Goal: Transaction & Acquisition: Purchase product/service

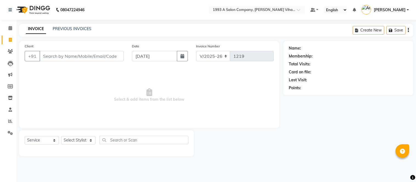
select select "4955"
select select "service"
click at [56, 57] on input "Client" at bounding box center [81, 56] width 84 height 10
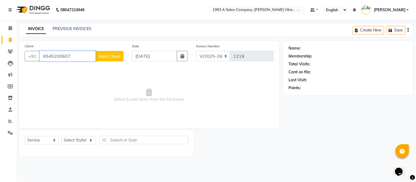
type input "9545200607"
click at [106, 57] on span "Add Client" at bounding box center [110, 55] width 22 height 5
select select "22"
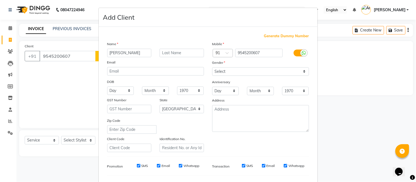
type input "[PERSON_NAME]"
click at [217, 73] on select "Select [DEMOGRAPHIC_DATA] [DEMOGRAPHIC_DATA] Other Prefer Not To Say" at bounding box center [260, 71] width 97 height 9
select select "[DEMOGRAPHIC_DATA]"
click at [212, 67] on select "Select [DEMOGRAPHIC_DATA] [DEMOGRAPHIC_DATA] Other Prefer Not To Say" at bounding box center [260, 71] width 97 height 9
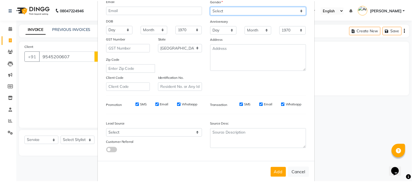
scroll to position [71, 0]
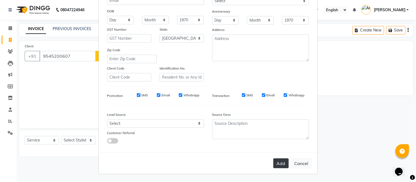
click at [279, 164] on button "Add" at bounding box center [280, 164] width 15 height 10
select select
select select "null"
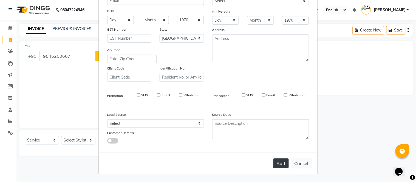
select select
checkbox input "false"
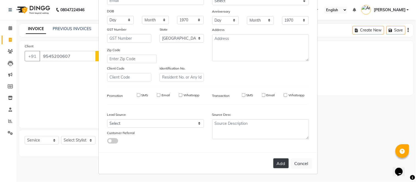
checkbox input "false"
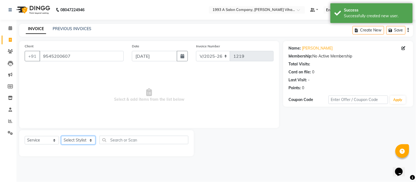
click at [88, 139] on select "Select Stylist [PERSON_NAME] Bhakti [PERSON_NAME] [PERSON_NAME] [PERSON_NAME] […" at bounding box center [78, 140] width 34 height 9
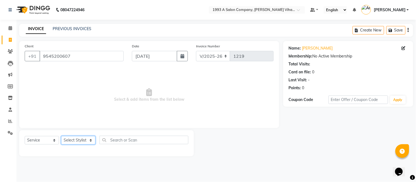
select select "59137"
click at [61, 137] on select "Select Stylist [PERSON_NAME] Bhakti [PERSON_NAME] [PERSON_NAME] [PERSON_NAME] […" at bounding box center [78, 140] width 34 height 9
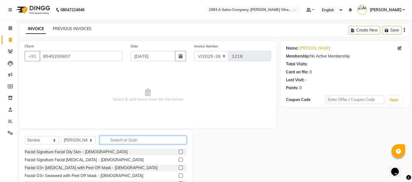
click at [117, 136] on input "text" at bounding box center [143, 140] width 87 height 9
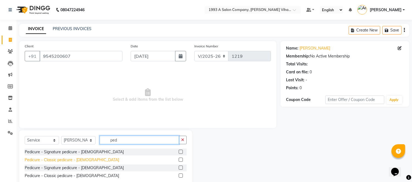
type input "ped"
click at [80, 160] on div "Pedicure - Classic pedicure - [DEMOGRAPHIC_DATA]" at bounding box center [72, 160] width 94 height 6
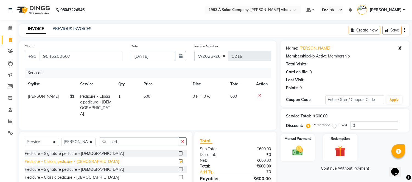
checkbox input "false"
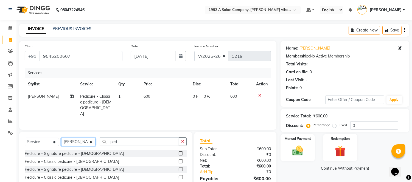
click at [81, 141] on select "Select Stylist [PERSON_NAME] Bhakti [PERSON_NAME] [PERSON_NAME] [PERSON_NAME] […" at bounding box center [78, 142] width 34 height 9
select select "31079"
click at [61, 138] on select "Select Stylist [PERSON_NAME] Bhakti [PERSON_NAME] [PERSON_NAME] [PERSON_NAME] […" at bounding box center [78, 142] width 34 height 9
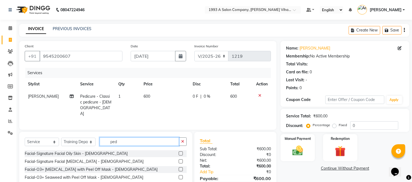
click at [118, 140] on input "ped" at bounding box center [139, 142] width 79 height 9
type input "p"
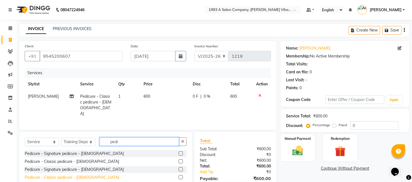
type input "pedi"
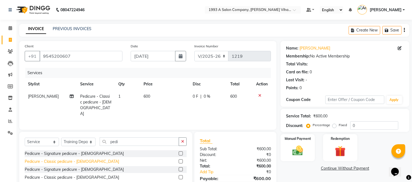
click at [69, 178] on div "Pedicure - Classic pedicure - [DEMOGRAPHIC_DATA]" at bounding box center [72, 178] width 94 height 6
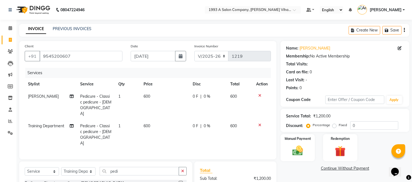
checkbox input "false"
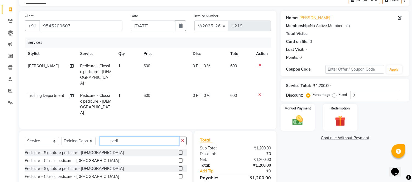
click at [137, 137] on input "pedi" at bounding box center [139, 141] width 79 height 9
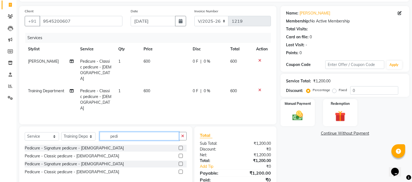
scroll to position [44, 0]
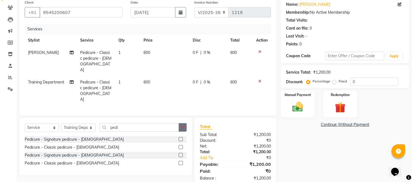
click at [183, 123] on button "button" at bounding box center [183, 127] width 8 height 9
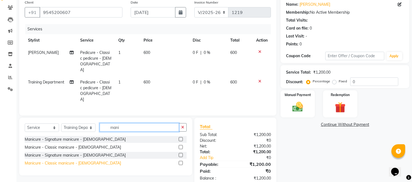
type input "mani"
click at [58, 161] on div "Manicure - Classic manicure - [DEMOGRAPHIC_DATA]" at bounding box center [73, 164] width 96 height 6
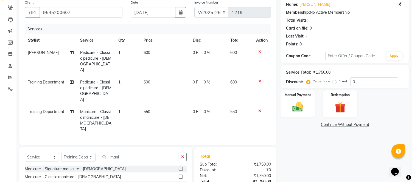
checkbox input "false"
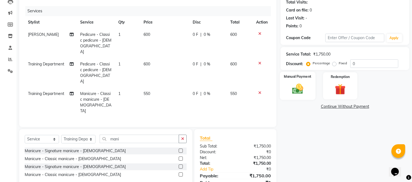
click at [294, 89] on img at bounding box center [298, 89] width 18 height 13
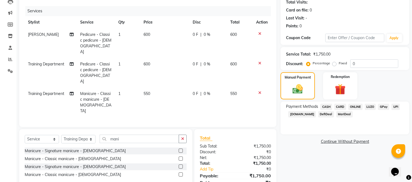
click at [354, 105] on span "ONLINE" at bounding box center [355, 107] width 14 height 6
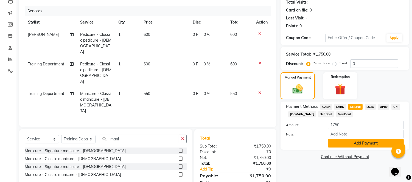
click at [336, 144] on button "Add Payment" at bounding box center [366, 143] width 76 height 9
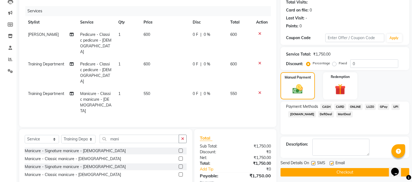
click at [312, 164] on label at bounding box center [313, 164] width 4 height 4
click at [312, 164] on input "checkbox" at bounding box center [313, 164] width 4 height 4
checkbox input "false"
click at [331, 162] on label at bounding box center [331, 164] width 4 height 4
click at [331, 162] on input "checkbox" at bounding box center [331, 164] width 4 height 4
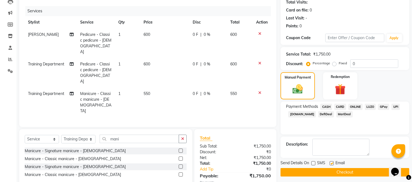
checkbox input "false"
click at [330, 172] on button "Checkout" at bounding box center [344, 172] width 129 height 9
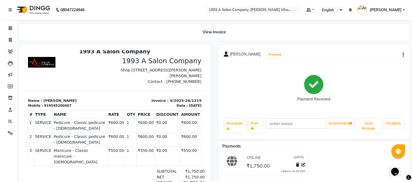
scroll to position [67, 0]
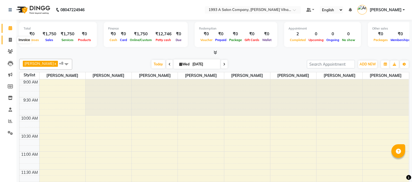
click at [6, 38] on span at bounding box center [10, 40] width 10 height 6
select select "service"
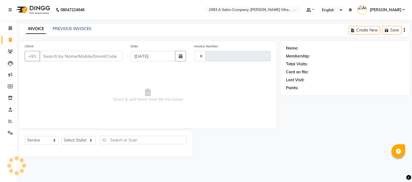
type input "1220"
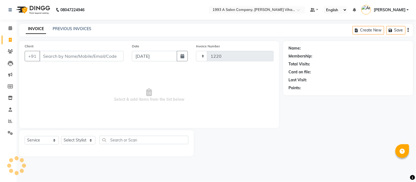
select select "4955"
click at [51, 55] on input "Client" at bounding box center [81, 56] width 84 height 10
click at [7, 50] on span at bounding box center [10, 52] width 10 height 6
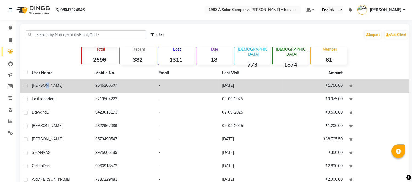
click at [44, 81] on td "[PERSON_NAME]" at bounding box center [60, 86] width 63 height 13
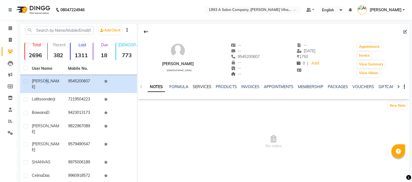
click at [199, 87] on link "SERVICES" at bounding box center [202, 86] width 19 height 5
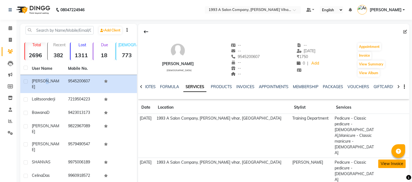
click at [389, 160] on button "View Invoice" at bounding box center [391, 164] width 27 height 9
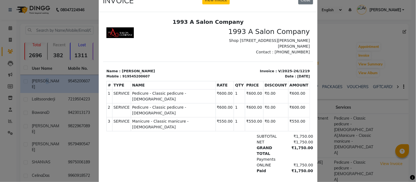
scroll to position [32, 0]
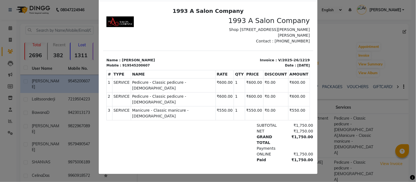
drag, startPoint x: 59, startPoint y: 52, endPoint x: 59, endPoint y: 49, distance: 3.3
click at [59, 49] on ngb-modal-window "INVOICE View Invoice Close" at bounding box center [208, 91] width 416 height 182
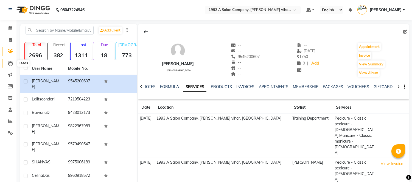
click at [10, 64] on icon at bounding box center [10, 63] width 5 height 5
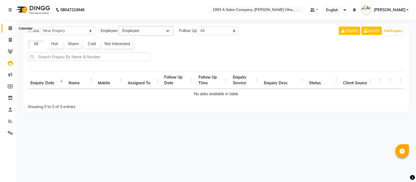
click at [9, 29] on icon at bounding box center [11, 28] width 4 height 4
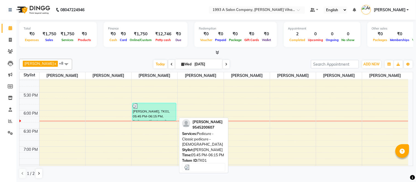
scroll to position [386, 0]
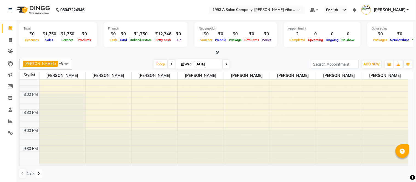
click at [38, 172] on icon at bounding box center [39, 173] width 2 height 3
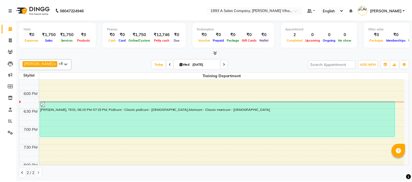
scroll to position [325, 0]
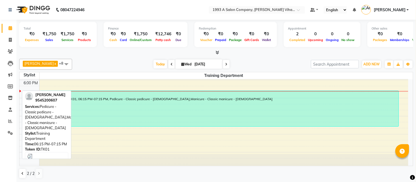
click at [184, 106] on div "[PERSON_NAME], TK01, 06:15 PM-07:15 PM, Pedicure - Classic pedicure - [DEMOGRAP…" at bounding box center [219, 109] width 359 height 36
select select "3"
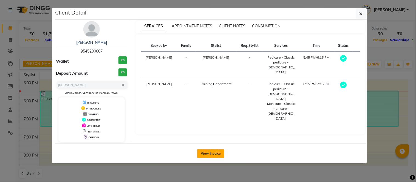
click at [201, 152] on button "View Invoice" at bounding box center [210, 153] width 27 height 9
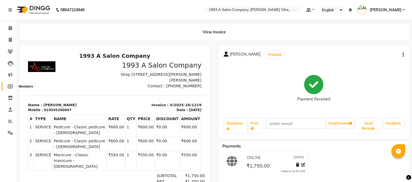
click at [9, 84] on span at bounding box center [10, 87] width 10 height 6
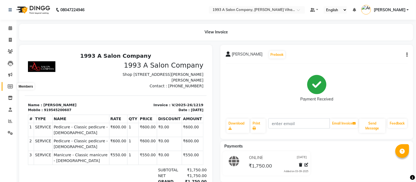
select select
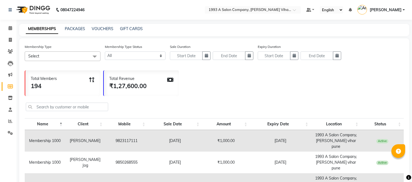
click at [7, 45] on li "Invoice" at bounding box center [8, 40] width 16 height 12
click at [10, 39] on icon at bounding box center [10, 40] width 3 height 4
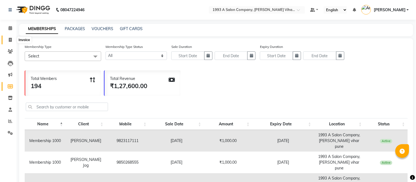
select select "4955"
select select "service"
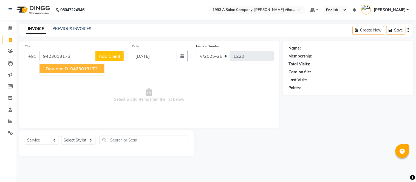
type input "9423013173"
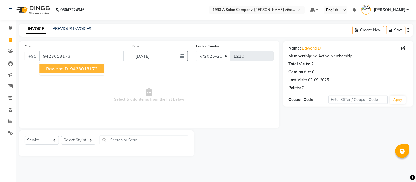
click at [65, 65] on button "Bawana D 942301317 3" at bounding box center [71, 68] width 65 height 9
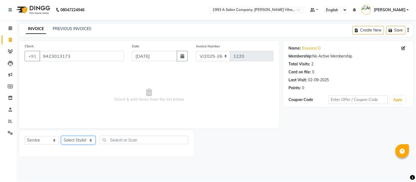
click at [84, 139] on select "Select Stylist [PERSON_NAME] Bhakti [PERSON_NAME] [PERSON_NAME] [PERSON_NAME] […" at bounding box center [78, 140] width 34 height 9
select select "71067"
click at [61, 137] on select "Select Stylist [PERSON_NAME] Bhakti [PERSON_NAME] [PERSON_NAME] [PERSON_NAME] […" at bounding box center [78, 140] width 34 height 9
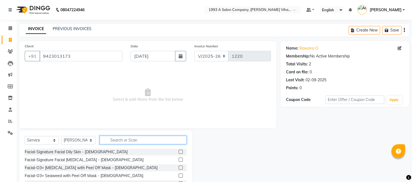
click at [114, 138] on input "text" at bounding box center [143, 140] width 87 height 9
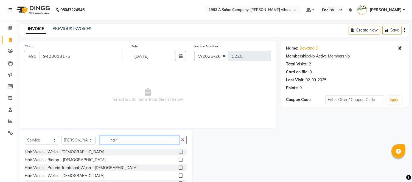
type input "hair"
click at [179, 152] on label at bounding box center [181, 152] width 4 height 4
click at [179, 152] on input "checkbox" at bounding box center [181, 153] width 4 height 4
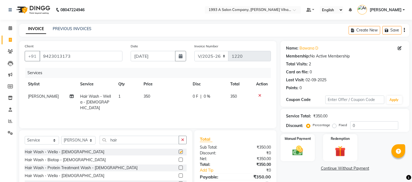
checkbox input "false"
click at [181, 138] on icon "button" at bounding box center [182, 140] width 3 height 4
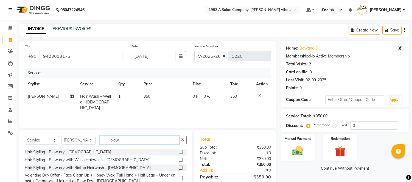
type input "blow"
click at [179, 150] on label at bounding box center [181, 152] width 4 height 4
click at [179, 151] on input "checkbox" at bounding box center [181, 153] width 4 height 4
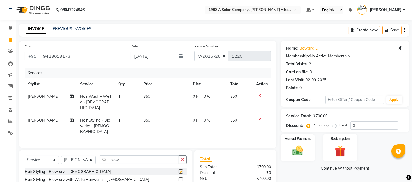
checkbox input "false"
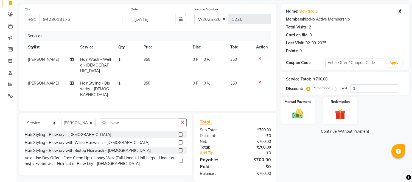
scroll to position [38, 0]
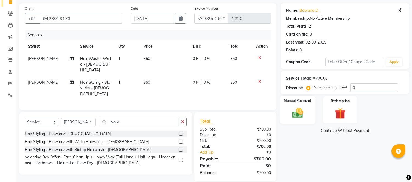
click at [298, 110] on img at bounding box center [298, 113] width 18 height 13
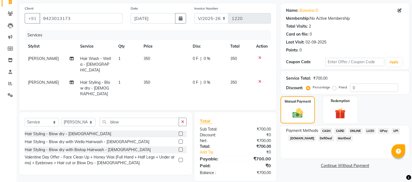
click at [340, 129] on span "CARD" at bounding box center [340, 131] width 12 height 6
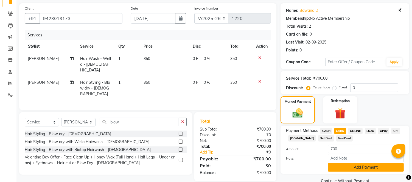
click at [351, 168] on button "Add Payment" at bounding box center [366, 167] width 76 height 9
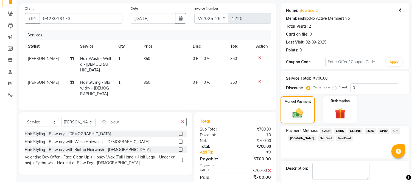
click at [340, 128] on span "CARD" at bounding box center [340, 131] width 12 height 6
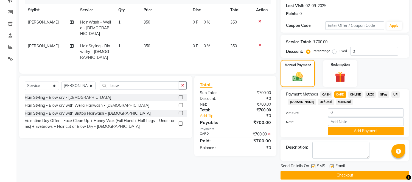
scroll to position [80, 0]
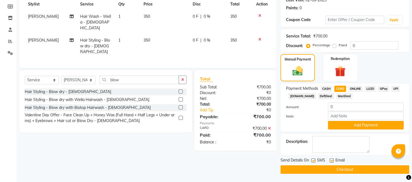
click at [314, 158] on div "SMS" at bounding box center [320, 161] width 18 height 7
click at [314, 160] on label at bounding box center [313, 161] width 4 height 4
click at [314, 160] on input "checkbox" at bounding box center [313, 161] width 4 height 4
checkbox input "false"
click at [331, 160] on label at bounding box center [331, 161] width 4 height 4
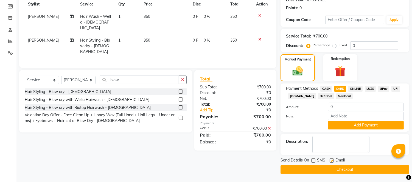
click at [331, 160] on input "checkbox" at bounding box center [331, 161] width 4 height 4
checkbox input "false"
click at [324, 167] on button "Checkout" at bounding box center [344, 170] width 129 height 9
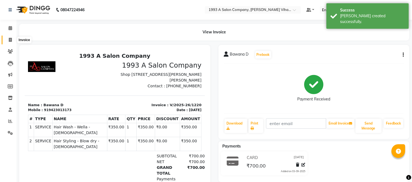
click at [7, 38] on span at bounding box center [10, 40] width 10 height 6
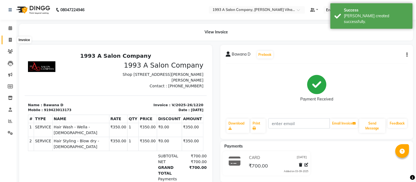
select select "4955"
select select "service"
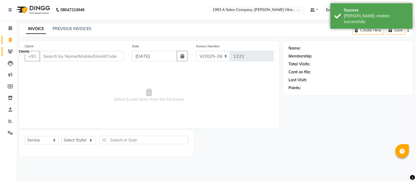
drag, startPoint x: 9, startPoint y: 46, endPoint x: 7, endPoint y: 55, distance: 8.9
click at [7, 55] on li "Clients" at bounding box center [8, 52] width 16 height 12
click at [8, 50] on icon at bounding box center [10, 51] width 5 height 4
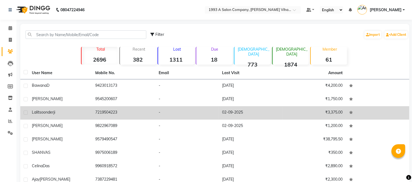
click at [232, 115] on td "02-09-2025" at bounding box center [250, 112] width 63 height 13
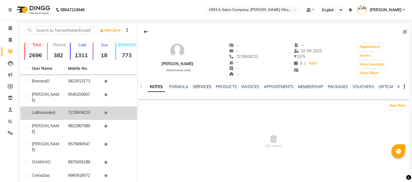
click at [198, 84] on link "SERVICES" at bounding box center [202, 86] width 19 height 5
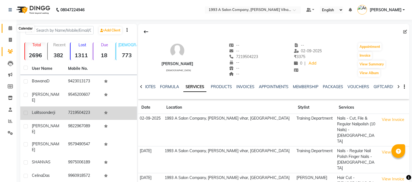
click at [9, 27] on icon at bounding box center [11, 28] width 4 height 4
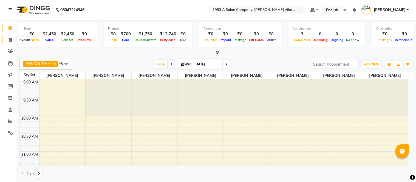
click at [7, 39] on span at bounding box center [10, 40] width 10 height 6
select select "4955"
select select "service"
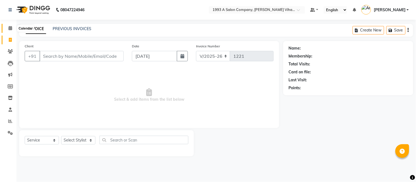
click at [12, 27] on span at bounding box center [10, 28] width 10 height 6
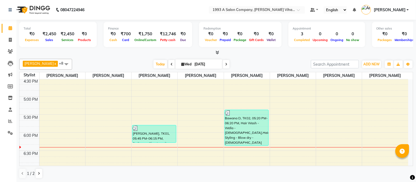
scroll to position [274, 0]
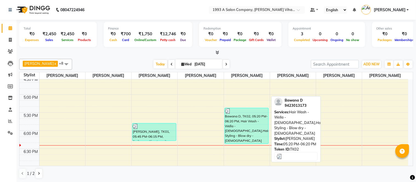
click at [232, 118] on div "Bawana D, TK02, 05:20 PM-06:20 PM, Hair Wash - Wella - [DEMOGRAPHIC_DATA],Hair …" at bounding box center [247, 126] width 44 height 36
select select "3"
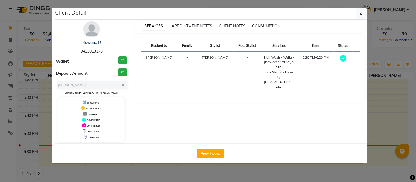
click at [2, 65] on ngb-modal-window "Client Detail Bawana D 9423013173 Wallet ₹0 Deposit Amount ₹0 Select MARK DONE …" at bounding box center [208, 91] width 416 height 182
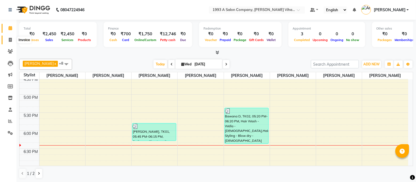
click at [12, 37] on span at bounding box center [10, 40] width 10 height 6
select select "service"
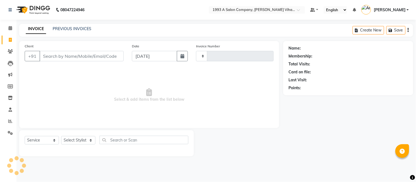
type input "1221"
select select "4955"
click at [71, 57] on input "Client" at bounding box center [81, 56] width 84 height 10
drag, startPoint x: 9, startPoint y: 50, endPoint x: 10, endPoint y: 59, distance: 8.6
click at [9, 50] on icon at bounding box center [10, 51] width 5 height 4
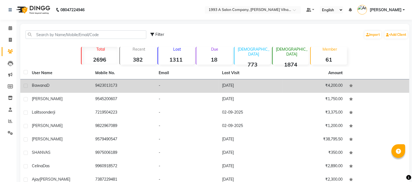
click at [106, 87] on td "9423013173" at bounding box center [123, 86] width 63 height 13
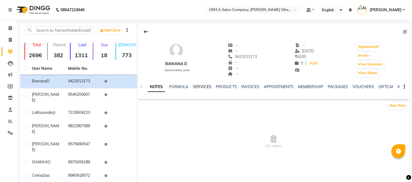
click at [199, 86] on link "SERVICES" at bounding box center [202, 86] width 19 height 5
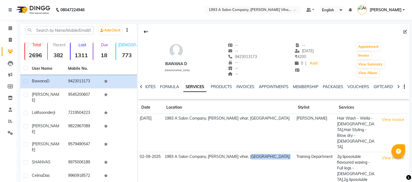
drag, startPoint x: 270, startPoint y: 151, endPoint x: 273, endPoint y: 149, distance: 3.7
click at [388, 154] on button "View Invoice" at bounding box center [392, 158] width 27 height 9
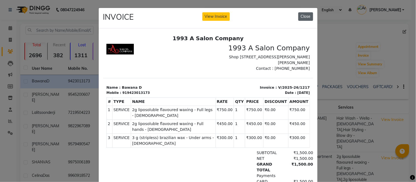
click at [299, 15] on button "Close" at bounding box center [305, 16] width 15 height 9
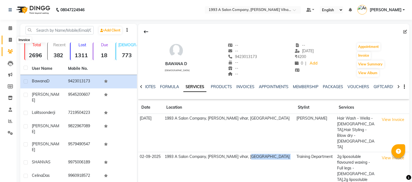
click at [9, 40] on icon at bounding box center [10, 40] width 3 height 4
select select "4955"
select select "service"
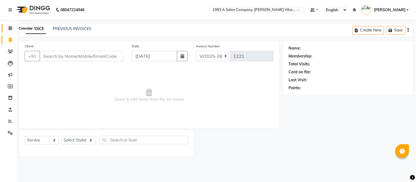
click at [9, 29] on icon at bounding box center [11, 28] width 4 height 4
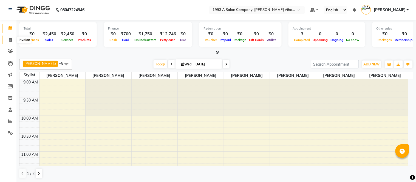
click at [12, 40] on icon at bounding box center [10, 40] width 3 height 4
select select "service"
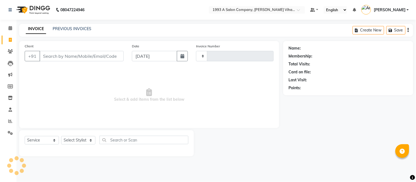
type input "1221"
select select "4955"
click at [59, 57] on input "Client" at bounding box center [81, 56] width 84 height 10
click at [60, 55] on input "Client" at bounding box center [81, 56] width 84 height 10
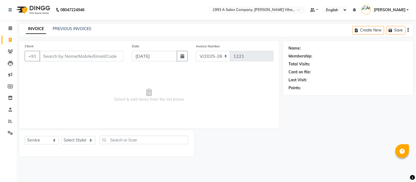
click at [60, 55] on input "Client" at bounding box center [81, 56] width 84 height 10
click at [64, 52] on input "Client" at bounding box center [81, 56] width 84 height 10
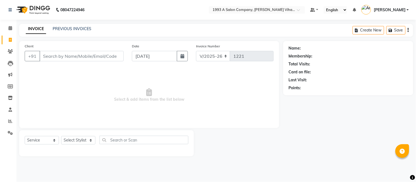
click at [56, 56] on input "Client" at bounding box center [81, 56] width 84 height 10
drag, startPoint x: 66, startPoint y: 53, endPoint x: 63, endPoint y: 57, distance: 4.7
click at [63, 57] on input "Client" at bounding box center [81, 56] width 84 height 10
click at [114, 55] on input "Client" at bounding box center [81, 56] width 84 height 10
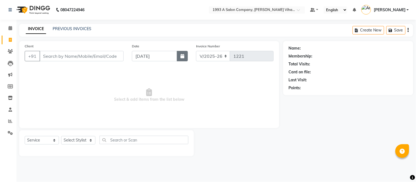
click at [184, 56] on icon "button" at bounding box center [182, 56] width 4 height 4
select select "9"
select select "2025"
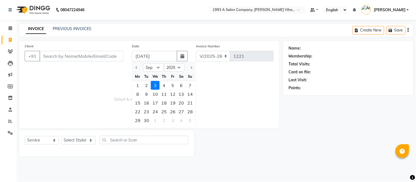
click at [222, 74] on span "Select & add items from the list below" at bounding box center [149, 95] width 249 height 55
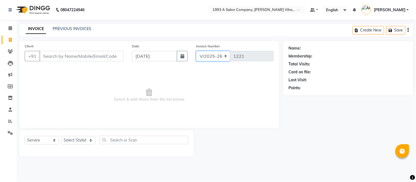
click at [223, 55] on select "V/2025 V/2025-26" at bounding box center [213, 56] width 34 height 10
drag, startPoint x: 88, startPoint y: 78, endPoint x: 84, endPoint y: 75, distance: 5.3
click at [86, 78] on span "Select & add items from the list below" at bounding box center [149, 95] width 249 height 55
drag, startPoint x: 84, startPoint y: 75, endPoint x: 78, endPoint y: 138, distance: 62.8
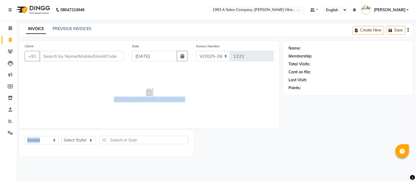
click at [82, 139] on div "Client +91 Date [DATE] Invoice Number V/2025 V/[PHONE_NUMBER] Select & add item…" at bounding box center [149, 98] width 268 height 115
click at [65, 139] on select "Select Stylist [PERSON_NAME] Bhakti [PERSON_NAME] [PERSON_NAME] [PERSON_NAME] […" at bounding box center [78, 140] width 34 height 9
click at [61, 137] on select "Select Stylist [PERSON_NAME] Bhakti [PERSON_NAME] [PERSON_NAME] [PERSON_NAME] […" at bounding box center [78, 140] width 34 height 9
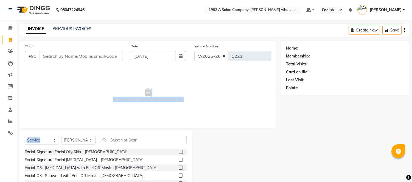
click at [66, 117] on span "Select & add items from the list below" at bounding box center [148, 95] width 246 height 55
drag, startPoint x: 75, startPoint y: 115, endPoint x: 78, endPoint y: 115, distance: 3.6
drag, startPoint x: 78, startPoint y: 115, endPoint x: 82, endPoint y: 114, distance: 3.9
drag, startPoint x: 87, startPoint y: 110, endPoint x: 89, endPoint y: 114, distance: 4.3
drag, startPoint x: 89, startPoint y: 114, endPoint x: 92, endPoint y: 106, distance: 8.3
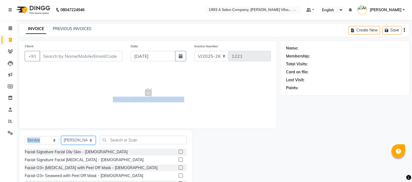
drag, startPoint x: 92, startPoint y: 106, endPoint x: 83, endPoint y: 138, distance: 33.3
click at [83, 138] on select "Select Stylist [PERSON_NAME] Bhakti [PERSON_NAME] [PERSON_NAME] [PERSON_NAME] […" at bounding box center [78, 140] width 34 height 9
select select "31079"
click at [61, 137] on select "Select Stylist [PERSON_NAME] Bhakti [PERSON_NAME] [PERSON_NAME] [PERSON_NAME] […" at bounding box center [78, 140] width 34 height 9
click at [84, 137] on select "Select Stylist [PERSON_NAME] Bhakti [PERSON_NAME] [PERSON_NAME] [PERSON_NAME] […" at bounding box center [78, 140] width 34 height 9
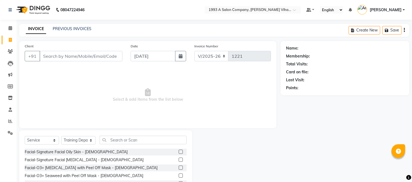
click at [98, 45] on div "Client +91" at bounding box center [74, 54] width 106 height 22
click at [12, 49] on span at bounding box center [10, 52] width 10 height 6
click at [8, 51] on icon at bounding box center [10, 51] width 5 height 4
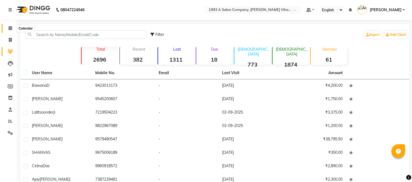
click at [12, 26] on span at bounding box center [10, 28] width 10 height 6
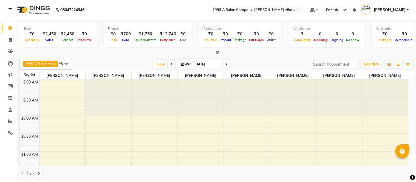
click at [168, 63] on span at bounding box center [171, 64] width 7 height 9
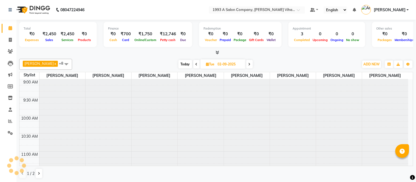
scroll to position [328, 0]
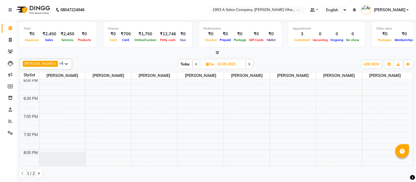
click at [246, 65] on span at bounding box center [249, 64] width 7 height 9
type input "[DATE]"
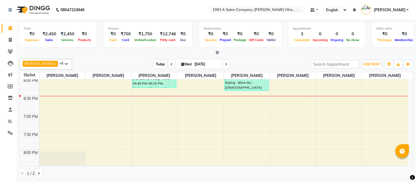
click at [154, 62] on span "Today" at bounding box center [161, 64] width 14 height 9
click at [217, 50] on icon at bounding box center [218, 52] width 4 height 4
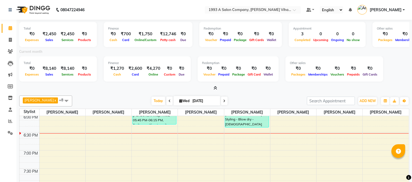
click at [215, 87] on icon at bounding box center [215, 88] width 4 height 4
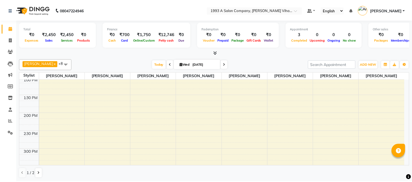
scroll to position [112, 0]
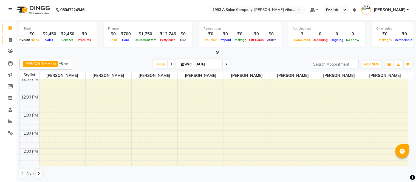
click at [10, 39] on icon at bounding box center [10, 40] width 3 height 4
select select "4955"
select select "service"
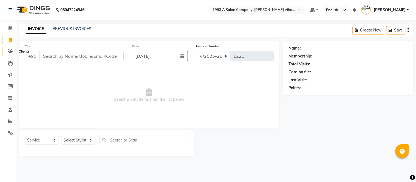
click at [7, 52] on span at bounding box center [10, 52] width 10 height 6
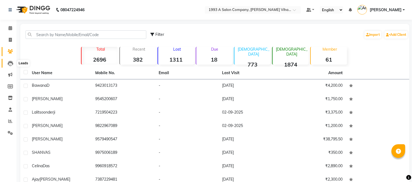
click at [9, 64] on icon at bounding box center [10, 63] width 5 height 5
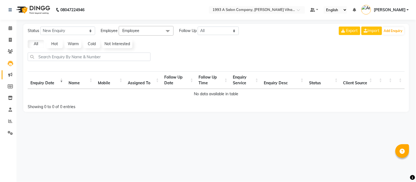
click at [9, 71] on link "Marketing" at bounding box center [8, 74] width 13 height 9
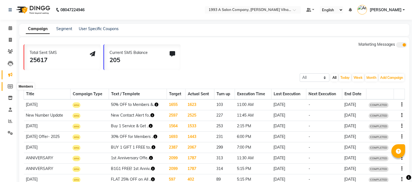
click at [12, 84] on span at bounding box center [10, 87] width 10 height 6
select select
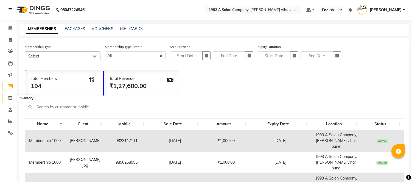
click at [7, 98] on span at bounding box center [10, 98] width 10 height 6
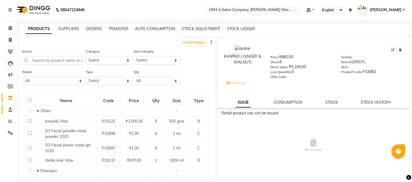
click at [3, 114] on link "Staff" at bounding box center [8, 110] width 13 height 9
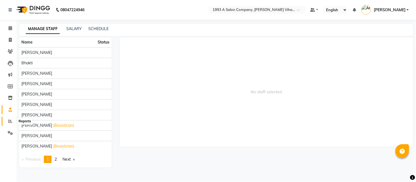
click at [10, 123] on icon at bounding box center [10, 121] width 4 height 4
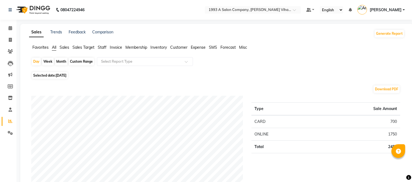
drag, startPoint x: 50, startPoint y: 67, endPoint x: 55, endPoint y: 66, distance: 5.0
click at [55, 66] on div "Day Week Month Custom Range Select Report Type" at bounding box center [216, 63] width 371 height 13
click at [50, 61] on div "Week" at bounding box center [48, 62] width 12 height 8
select select "9"
select select "2025"
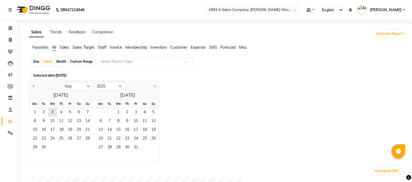
click at [38, 61] on div "Day" at bounding box center [36, 62] width 9 height 8
select select "9"
select select "2025"
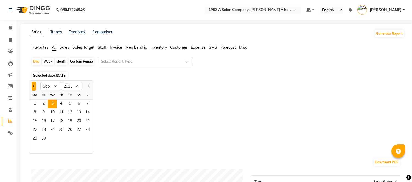
click at [33, 83] on button "Previous month" at bounding box center [34, 86] width 4 height 9
select select "8"
click at [88, 137] on span "31" at bounding box center [87, 139] width 9 height 9
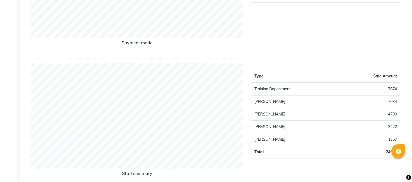
scroll to position [183, 0]
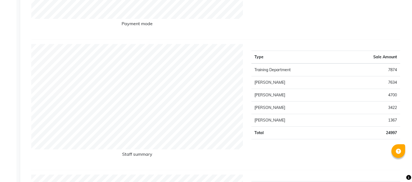
click at [310, 66] on td "Training Department" at bounding box center [294, 70] width 87 height 13
drag, startPoint x: 306, startPoint y: 62, endPoint x: 303, endPoint y: 69, distance: 7.9
click at [305, 65] on table "Type Sale Amount Training Department 7874 [PERSON_NAME] [GEOGRAPHIC_DATA] 4700 …" at bounding box center [325, 95] width 149 height 89
click at [302, 70] on td "Training Department" at bounding box center [294, 70] width 87 height 13
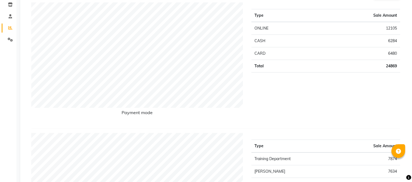
scroll to position [0, 0]
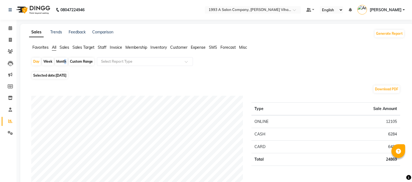
click at [64, 60] on div "Month" at bounding box center [61, 62] width 13 height 8
select select "8"
select select "2025"
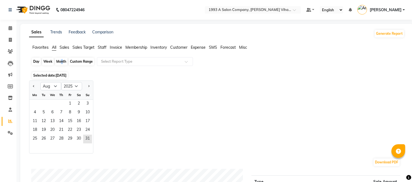
click at [60, 61] on div "Month" at bounding box center [61, 62] width 13 height 8
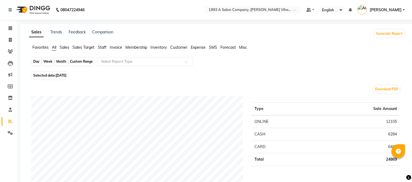
click at [63, 60] on div "Month" at bounding box center [61, 62] width 13 height 8
select select "8"
select select "2025"
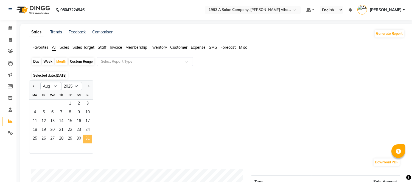
click at [86, 137] on span "31" at bounding box center [87, 139] width 9 height 9
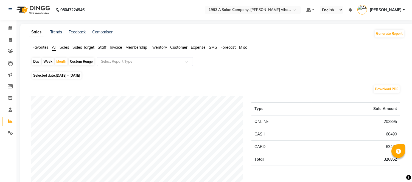
click at [66, 47] on span "Sales" at bounding box center [65, 47] width 10 height 5
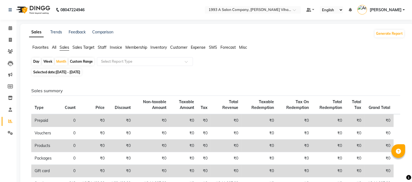
click at [100, 47] on span "Staff" at bounding box center [102, 47] width 9 height 5
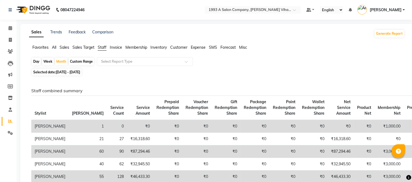
click at [114, 45] on li "Invoice" at bounding box center [116, 48] width 12 height 6
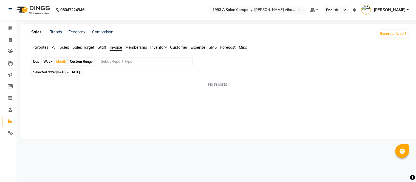
click at [127, 45] on span "Membership" at bounding box center [136, 47] width 22 height 5
click at [136, 48] on span "Membership" at bounding box center [136, 47] width 22 height 5
click at [157, 47] on span "Inventory" at bounding box center [158, 47] width 16 height 5
click at [173, 47] on span "Customer" at bounding box center [178, 47] width 17 height 5
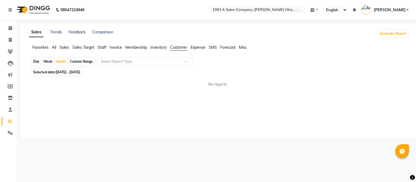
click at [194, 47] on span "Expense" at bounding box center [198, 47] width 15 height 5
click at [211, 47] on span "SMS" at bounding box center [213, 47] width 8 height 5
click at [235, 47] on span "Forecast" at bounding box center [227, 47] width 15 height 5
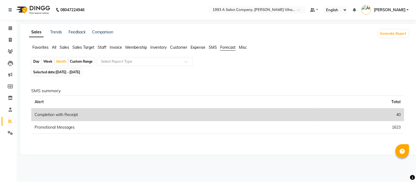
click at [239, 47] on ul "Favorites All Sales Sales Target Staff Invoice Membership Inventory Customer Ex…" at bounding box center [219, 48] width 380 height 6
click at [9, 6] on link at bounding box center [11, 9] width 5 height 15
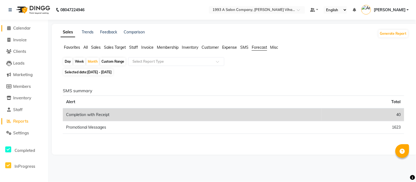
click at [18, 28] on span "Calendar" at bounding box center [22, 28] width 18 height 5
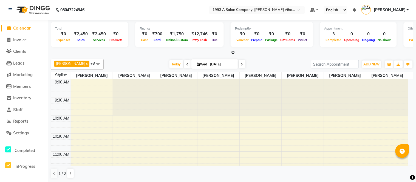
click at [39, 34] on li "Invoice" at bounding box center [24, 40] width 48 height 12
click at [30, 37] on link "Invoice" at bounding box center [23, 40] width 45 height 6
select select "4955"
select select "service"
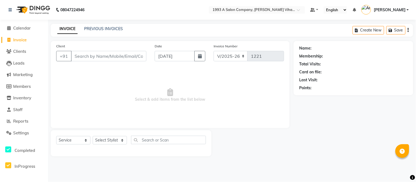
click at [138, 53] on input "Client" at bounding box center [108, 56] width 75 height 10
drag, startPoint x: 80, startPoint y: 51, endPoint x: 80, endPoint y: 60, distance: 9.1
click at [80, 60] on input "Client" at bounding box center [108, 56] width 75 height 10
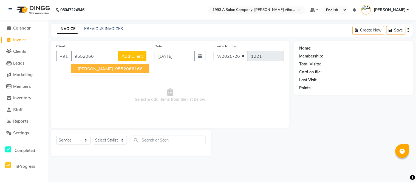
click at [80, 66] on span "[PERSON_NAME]" at bounding box center [95, 68] width 35 height 5
type input "9552066166"
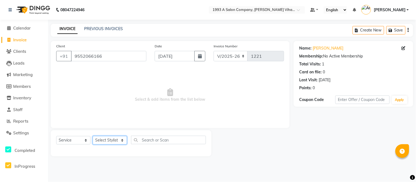
click at [118, 136] on select "Select Stylist [PERSON_NAME] Bhakti [PERSON_NAME] [PERSON_NAME] [PERSON_NAME] […" at bounding box center [110, 140] width 34 height 9
select select "71067"
click at [93, 137] on select "Select Stylist [PERSON_NAME] Bhakti [PERSON_NAME] [PERSON_NAME] [PERSON_NAME] […" at bounding box center [110, 140] width 34 height 9
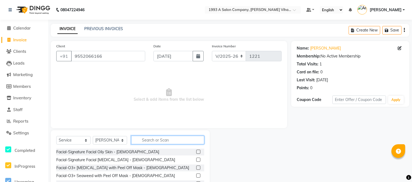
drag, startPoint x: 141, startPoint y: 141, endPoint x: 137, endPoint y: 143, distance: 4.3
click at [141, 141] on input "text" at bounding box center [167, 140] width 73 height 9
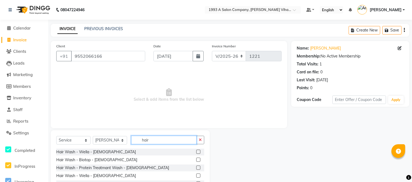
type input "hair"
click at [196, 150] on label at bounding box center [198, 152] width 4 height 4
click at [196, 151] on input "checkbox" at bounding box center [198, 153] width 4 height 4
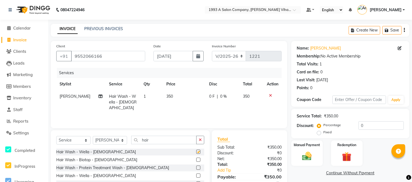
checkbox input "false"
click at [197, 141] on button "button" at bounding box center [200, 140] width 8 height 9
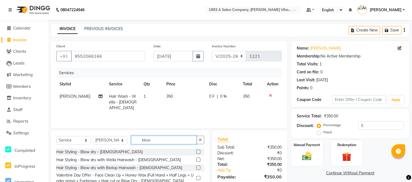
type input "blow"
click at [197, 151] on label at bounding box center [198, 152] width 4 height 4
click at [197, 151] on input "checkbox" at bounding box center [198, 153] width 4 height 4
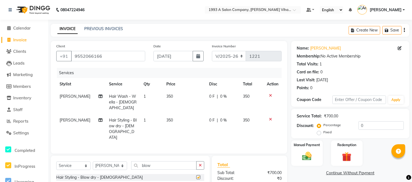
checkbox input "false"
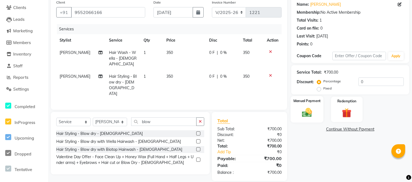
click at [305, 112] on img at bounding box center [307, 113] width 16 height 12
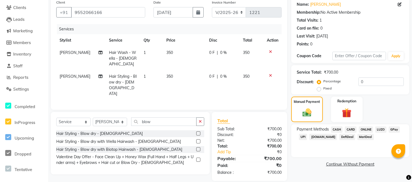
click at [363, 128] on span "ONLINE" at bounding box center [366, 130] width 14 height 6
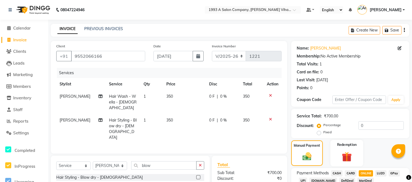
scroll to position [54, 0]
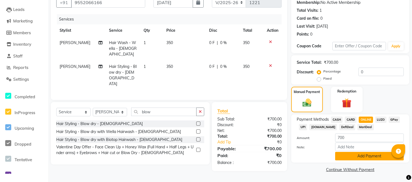
click at [345, 158] on button "Add Payment" at bounding box center [369, 156] width 69 height 9
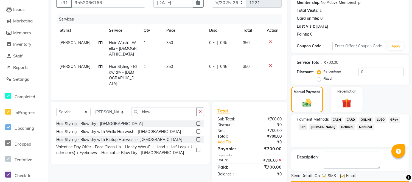
scroll to position [69, 0]
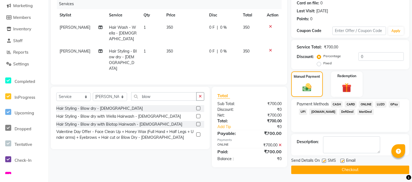
click at [322, 161] on label at bounding box center [324, 161] width 4 height 4
click at [322, 161] on input "checkbox" at bounding box center [324, 162] width 4 height 4
checkbox input "false"
click at [340, 160] on label at bounding box center [342, 161] width 4 height 4
click at [340, 160] on input "checkbox" at bounding box center [342, 162] width 4 height 4
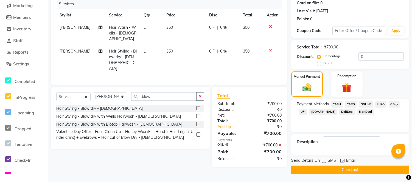
checkbox input "false"
click at [340, 168] on button "Checkout" at bounding box center [350, 170] width 118 height 9
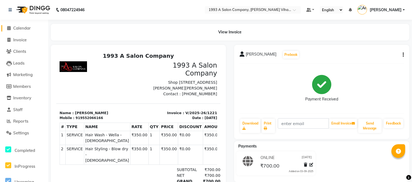
click at [14, 27] on span "Calendar" at bounding box center [22, 28] width 18 height 5
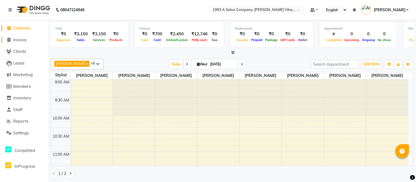
click at [20, 39] on span "Invoice" at bounding box center [19, 39] width 13 height 5
select select "service"
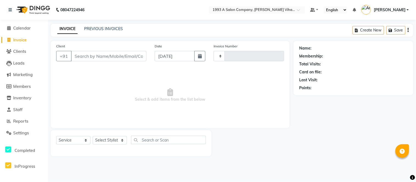
type input "1222"
select select "4955"
click at [106, 55] on input "Client" at bounding box center [108, 56] width 75 height 10
click at [256, 131] on div at bounding box center [252, 144] width 82 height 26
click at [76, 57] on input "Client" at bounding box center [108, 56] width 75 height 10
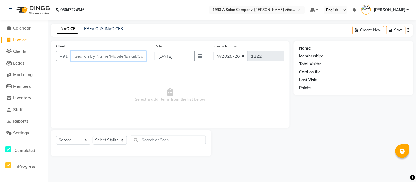
click at [115, 58] on input "Client" at bounding box center [108, 56] width 75 height 10
click at [116, 56] on input "Client" at bounding box center [108, 56] width 75 height 10
click at [116, 55] on input "Client" at bounding box center [108, 56] width 75 height 10
click at [98, 54] on input "Client" at bounding box center [108, 56] width 75 height 10
click at [142, 55] on input "Client" at bounding box center [108, 56] width 75 height 10
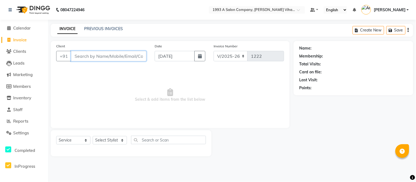
click at [127, 55] on input "Client" at bounding box center [108, 56] width 75 height 10
click at [74, 57] on input "Client" at bounding box center [108, 56] width 75 height 10
click at [143, 55] on input "Client" at bounding box center [108, 56] width 75 height 10
click at [74, 56] on input "Client" at bounding box center [108, 56] width 75 height 10
click at [120, 57] on input "Client" at bounding box center [108, 56] width 75 height 10
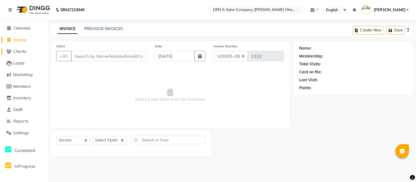
click at [12, 50] on span at bounding box center [9, 52] width 8 height 6
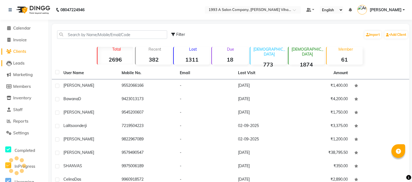
click at [10, 61] on icon at bounding box center [8, 63] width 5 height 5
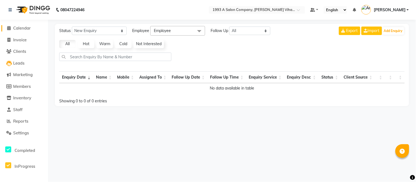
click at [9, 29] on icon at bounding box center [9, 28] width 4 height 4
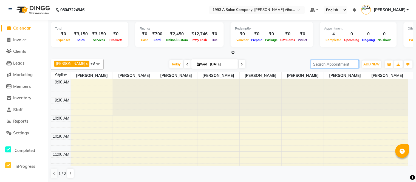
click at [320, 62] on input "search" at bounding box center [335, 64] width 48 height 9
click at [16, 39] on span "Invoice" at bounding box center [19, 39] width 13 height 5
select select "4955"
select select "service"
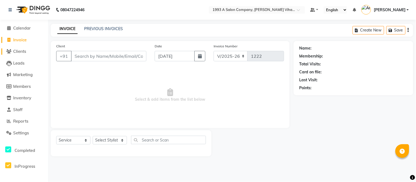
click at [20, 51] on span "Clients" at bounding box center [19, 51] width 13 height 5
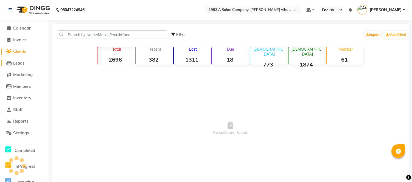
click at [23, 61] on span "Leads" at bounding box center [18, 63] width 11 height 5
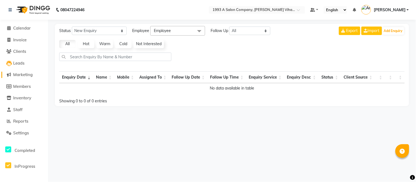
click at [23, 76] on span "Marketing" at bounding box center [22, 74] width 19 height 5
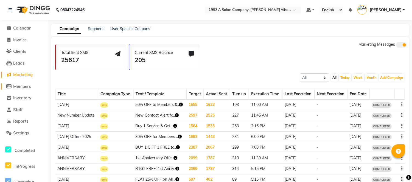
click at [19, 88] on span "Members" at bounding box center [22, 86] width 18 height 5
select select
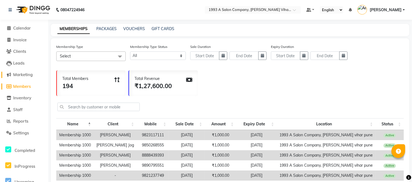
click at [14, 73] on span "Marketing" at bounding box center [22, 74] width 19 height 5
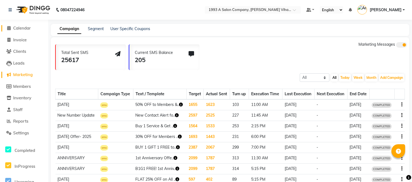
click at [19, 29] on span "Calendar" at bounding box center [22, 28] width 18 height 5
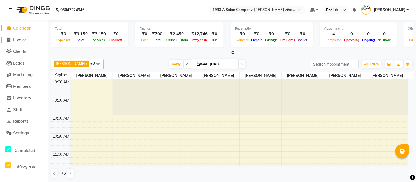
click at [18, 39] on span "Invoice" at bounding box center [19, 39] width 13 height 5
select select "4955"
select select "service"
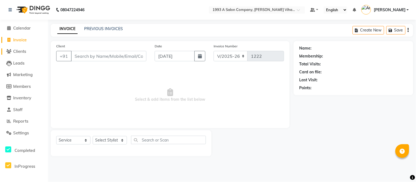
click at [18, 52] on span "Clients" at bounding box center [19, 51] width 13 height 5
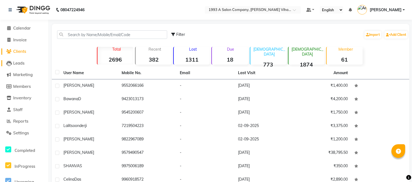
click at [18, 64] on span "Leads" at bounding box center [18, 63] width 11 height 5
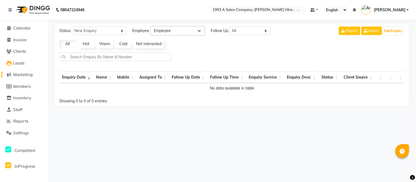
click at [18, 76] on span "Marketing" at bounding box center [22, 74] width 19 height 5
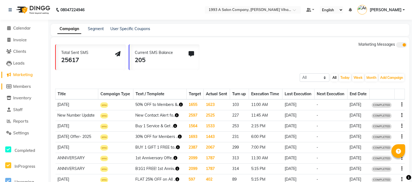
click at [22, 88] on span "Members" at bounding box center [22, 86] width 18 height 5
select select
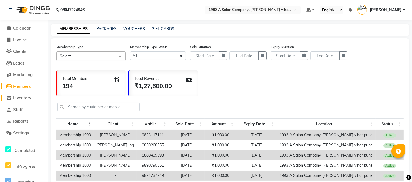
click at [16, 100] on span "Inventory" at bounding box center [22, 97] width 18 height 5
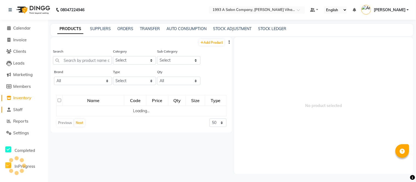
click at [16, 109] on span "Staff" at bounding box center [17, 109] width 9 height 5
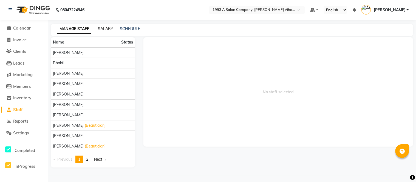
click at [105, 27] on div "SALARY" at bounding box center [105, 29] width 15 height 6
click at [106, 30] on link "SALARY" at bounding box center [105, 28] width 15 height 5
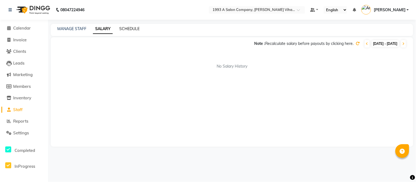
click at [132, 30] on link "SCHEDULE" at bounding box center [129, 28] width 20 height 5
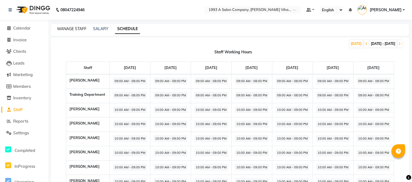
click at [69, 29] on link "MANAGE STAFF" at bounding box center [71, 28] width 29 height 5
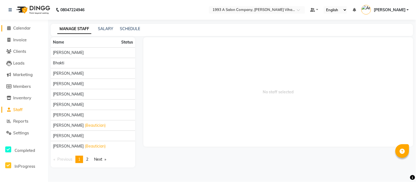
click at [13, 28] on span "Calendar" at bounding box center [22, 28] width 18 height 5
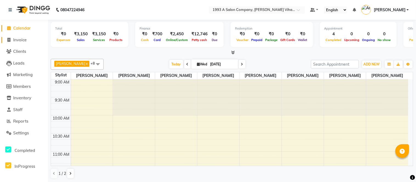
click at [10, 37] on span at bounding box center [9, 40] width 8 height 6
select select "service"
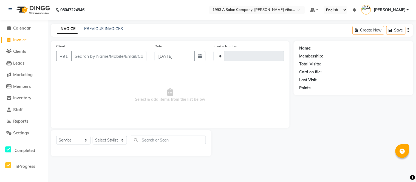
type input "1222"
select select "4955"
click at [86, 57] on input "Client" at bounding box center [108, 56] width 75 height 10
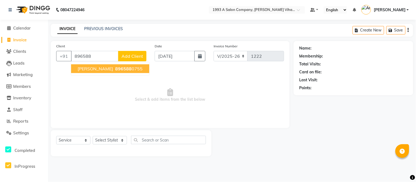
click at [115, 69] on span "896588" at bounding box center [123, 68] width 16 height 5
type input "8965880755"
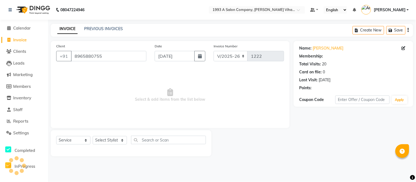
select select "1: Object"
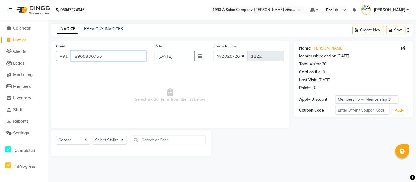
drag, startPoint x: 109, startPoint y: 53, endPoint x: 112, endPoint y: 63, distance: 11.3
click at [112, 62] on div "Client [PHONE_NUMBER]" at bounding box center [101, 54] width 98 height 22
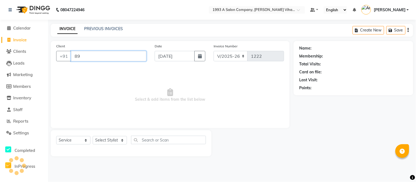
type input "8"
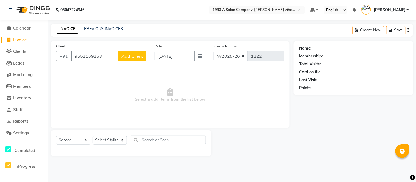
click at [105, 50] on div "Client [PHONE_NUMBER] Add Client" at bounding box center [101, 54] width 98 height 22
click at [102, 47] on div "Client [PHONE_NUMBER] Add Client" at bounding box center [101, 54] width 98 height 22
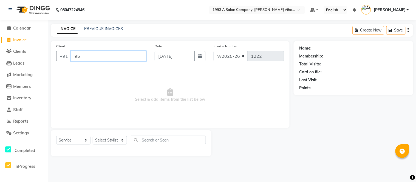
type input "9"
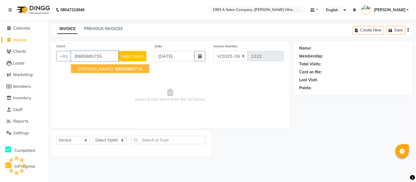
type input "8965880755"
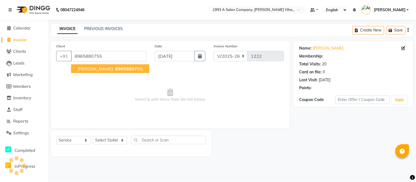
select select "1: Object"
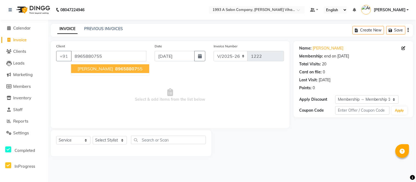
click at [96, 65] on button "[PERSON_NAME] 89658807 55" at bounding box center [110, 68] width 78 height 9
select select "1: Object"
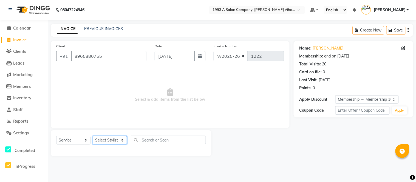
click at [121, 141] on select "Select Stylist [PERSON_NAME] Bhakti [PERSON_NAME] [PERSON_NAME] [PERSON_NAME] […" at bounding box center [110, 140] width 34 height 9
select select "71067"
click at [93, 137] on select "Select Stylist [PERSON_NAME] Bhakti [PERSON_NAME] [PERSON_NAME] [PERSON_NAME] […" at bounding box center [110, 140] width 34 height 9
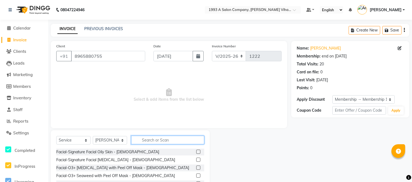
click at [149, 138] on input "text" at bounding box center [167, 140] width 73 height 9
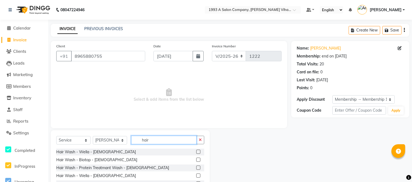
type input "hair"
click at [196, 149] on div at bounding box center [200, 152] width 8 height 7
click at [196, 153] on label at bounding box center [198, 152] width 4 height 4
click at [196, 153] on input "checkbox" at bounding box center [198, 153] width 4 height 4
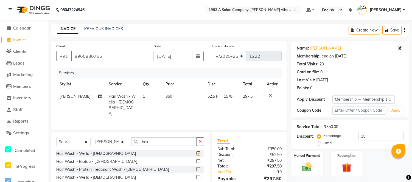
checkbox input "false"
click at [200, 140] on icon "button" at bounding box center [200, 142] width 3 height 4
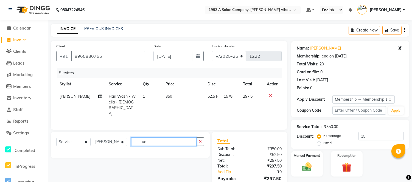
type input "u"
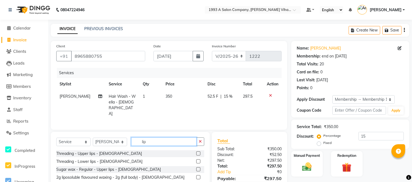
type input "lip"
click at [196, 152] on label at bounding box center [198, 154] width 4 height 4
click at [196, 152] on input "checkbox" at bounding box center [198, 154] width 4 height 4
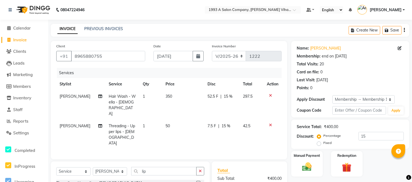
checkbox input "false"
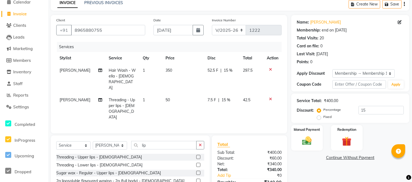
scroll to position [56, 0]
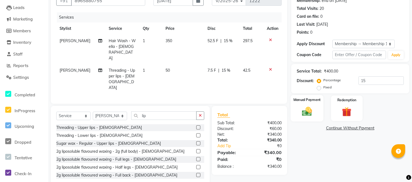
click at [305, 106] on img at bounding box center [307, 112] width 16 height 12
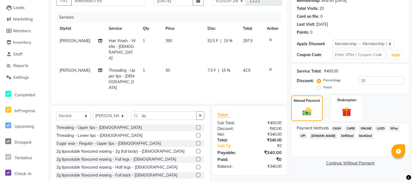
click at [365, 129] on span "ONLINE" at bounding box center [366, 129] width 14 height 6
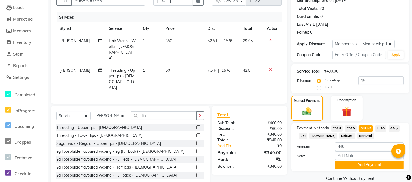
scroll to position [64, 0]
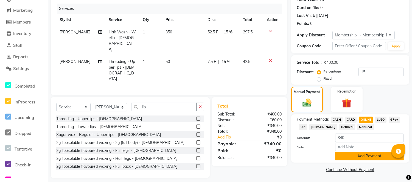
click at [350, 157] on button "Add Payment" at bounding box center [369, 156] width 69 height 9
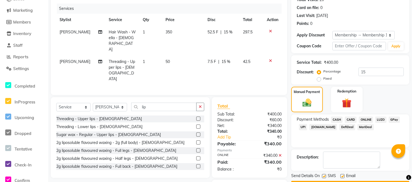
scroll to position [83, 0]
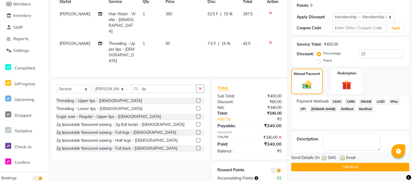
click at [322, 157] on label at bounding box center [324, 158] width 4 height 4
click at [322, 157] on input "checkbox" at bounding box center [324, 159] width 4 height 4
checkbox input "false"
click at [341, 158] on label at bounding box center [342, 158] width 4 height 4
click at [341, 158] on input "checkbox" at bounding box center [342, 159] width 4 height 4
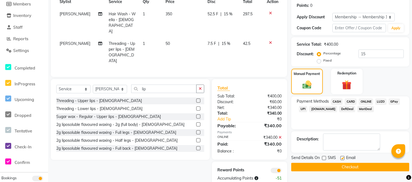
checkbox input "false"
click at [201, 87] on icon "button" at bounding box center [200, 89] width 3 height 4
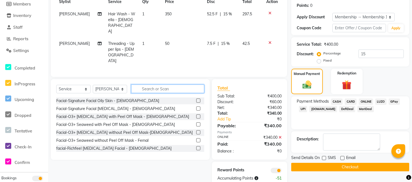
scroll to position [0, 0]
click at [340, 165] on button "Checkout" at bounding box center [350, 167] width 118 height 9
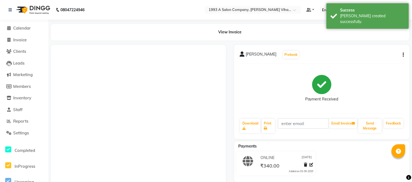
click at [20, 24] on li "Calendar" at bounding box center [24, 28] width 48 height 12
click at [19, 26] on span "Calendar" at bounding box center [22, 28] width 18 height 5
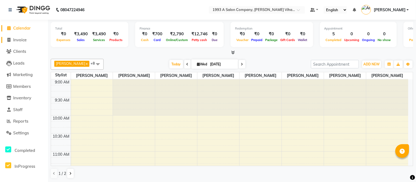
click at [19, 38] on span "Invoice" at bounding box center [19, 39] width 13 height 5
select select "4955"
select select "service"
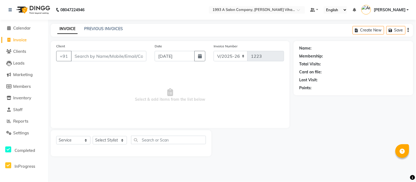
drag, startPoint x: 74, startPoint y: 58, endPoint x: 72, endPoint y: 60, distance: 3.0
click at [75, 58] on input "Client" at bounding box center [108, 56] width 75 height 10
type input "8291239877"
click at [143, 58] on button "Add Client" at bounding box center [132, 56] width 28 height 10
select select "22"
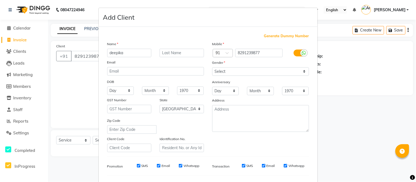
click at [109, 53] on input "deepika" at bounding box center [129, 53] width 44 height 9
type input "Deepika"
click at [235, 74] on select "Select [DEMOGRAPHIC_DATA] [DEMOGRAPHIC_DATA] Other Prefer Not To Say" at bounding box center [260, 71] width 97 height 9
select select "[DEMOGRAPHIC_DATA]"
click at [212, 67] on select "Select [DEMOGRAPHIC_DATA] [DEMOGRAPHIC_DATA] Other Prefer Not To Say" at bounding box center [260, 71] width 97 height 9
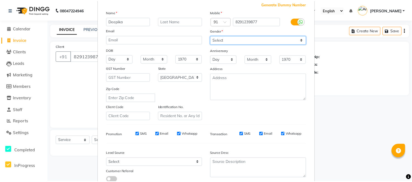
scroll to position [71, 0]
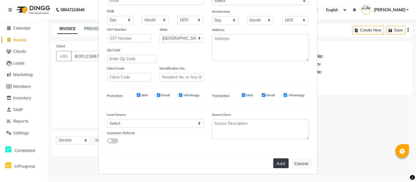
click at [286, 165] on button "Add" at bounding box center [280, 164] width 15 height 10
select select
select select "null"
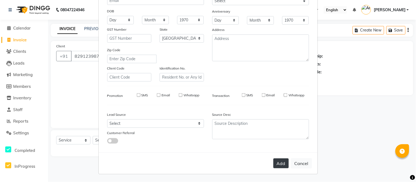
select select
checkbox input "false"
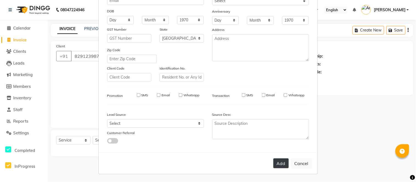
checkbox input "false"
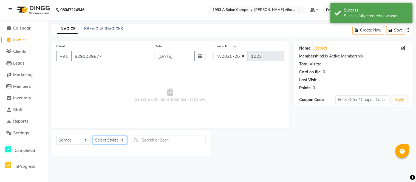
click at [120, 139] on select "Select Stylist [PERSON_NAME] Bhakti [PERSON_NAME] [PERSON_NAME] [PERSON_NAME] […" at bounding box center [110, 140] width 34 height 9
select select "59137"
click at [93, 137] on select "Select Stylist [PERSON_NAME] Bhakti [PERSON_NAME] [PERSON_NAME] [PERSON_NAME] […" at bounding box center [110, 140] width 34 height 9
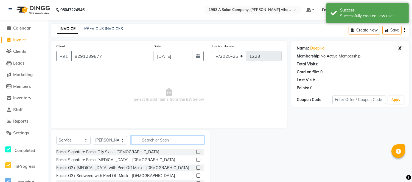
click at [144, 139] on input "text" at bounding box center [167, 140] width 73 height 9
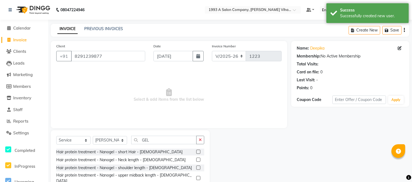
click at [248, 141] on div at bounding box center [250, 171] width 81 height 81
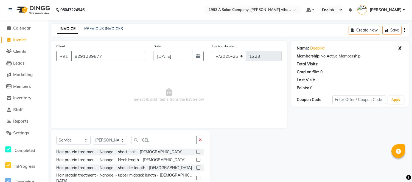
scroll to position [30, 0]
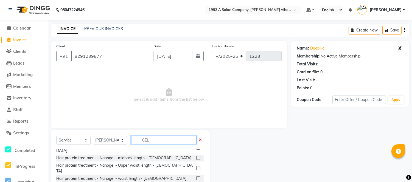
click at [156, 140] on input "GEL" at bounding box center [163, 140] width 65 height 9
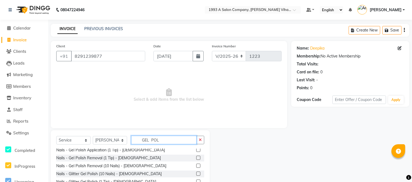
scroll to position [0, 0]
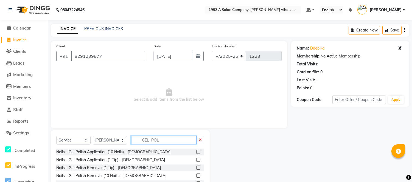
type input "GEL POL"
click at [196, 152] on div at bounding box center [200, 152] width 8 height 7
click at [196, 153] on label at bounding box center [198, 152] width 4 height 4
click at [196, 153] on input "checkbox" at bounding box center [198, 153] width 4 height 4
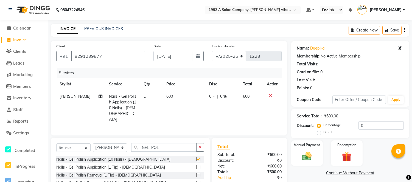
checkbox input "false"
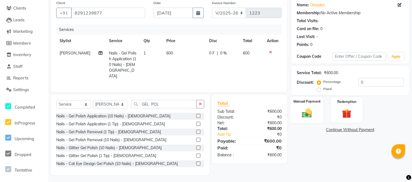
click at [311, 112] on img at bounding box center [307, 114] width 16 height 12
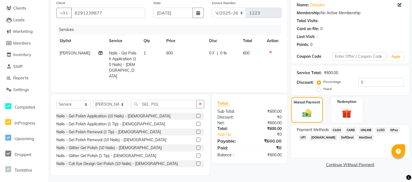
click at [368, 128] on span "ONLINE" at bounding box center [366, 130] width 14 height 6
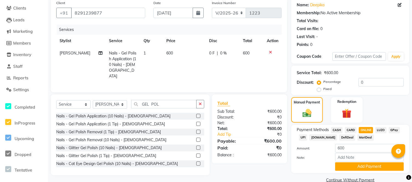
scroll to position [54, 0]
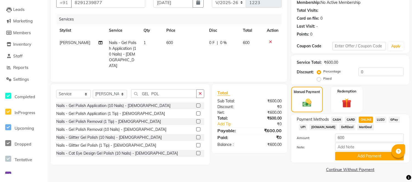
click at [357, 161] on div "Payment Methods CASH CARD ONLINE LUZO GPay UPI [DOMAIN_NAME] DefiDeal MariDeal …" at bounding box center [350, 139] width 118 height 48
click at [357, 158] on button "Add Payment" at bounding box center [369, 156] width 69 height 9
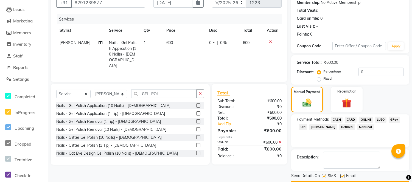
scroll to position [69, 0]
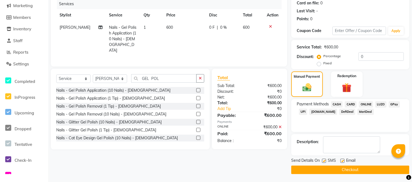
click at [324, 162] on label at bounding box center [324, 161] width 4 height 4
click at [324, 162] on input "checkbox" at bounding box center [324, 162] width 4 height 4
checkbox input "false"
click at [341, 160] on label at bounding box center [342, 161] width 4 height 4
click at [341, 160] on input "checkbox" at bounding box center [342, 162] width 4 height 4
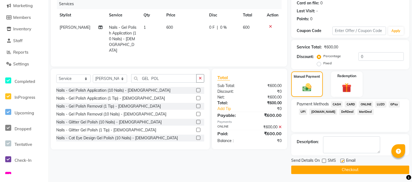
checkbox input "false"
click at [338, 170] on button "Checkout" at bounding box center [350, 170] width 118 height 9
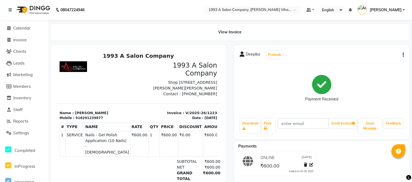
click at [7, 8] on div "08047224946" at bounding box center [46, 9] width 84 height 15
click at [19, 40] on span "Invoice" at bounding box center [19, 39] width 13 height 5
select select "4955"
select select "service"
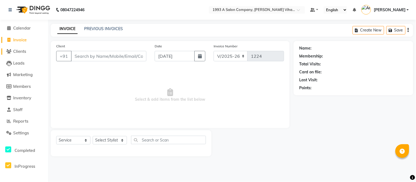
drag, startPoint x: 21, startPoint y: 44, endPoint x: 22, endPoint y: 50, distance: 6.3
click at [22, 47] on ul "Calendar Invoice Clients Leads Marketing Members Inventory Staff Reports Settin…" at bounding box center [24, 167] width 48 height 290
click at [24, 51] on span "Clients" at bounding box center [19, 51] width 13 height 5
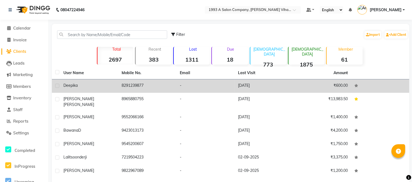
click at [100, 88] on td "Deepika" at bounding box center [89, 86] width 58 height 13
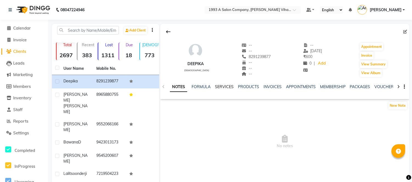
click at [224, 84] on link "SERVICES" at bounding box center [224, 86] width 19 height 5
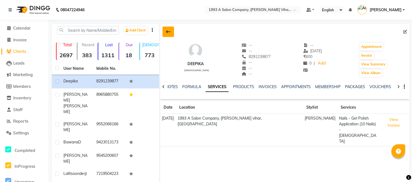
click at [164, 31] on button at bounding box center [168, 32] width 12 height 10
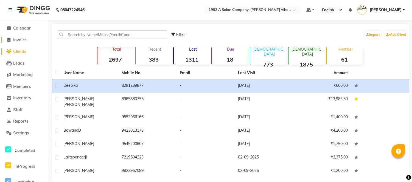
click at [20, 39] on span "Invoice" at bounding box center [19, 39] width 13 height 5
select select "service"
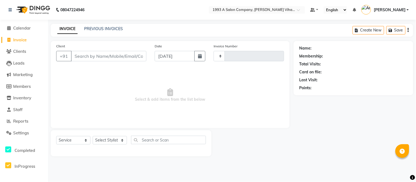
type input "1224"
select select "4955"
